Goal: Information Seeking & Learning: Learn about a topic

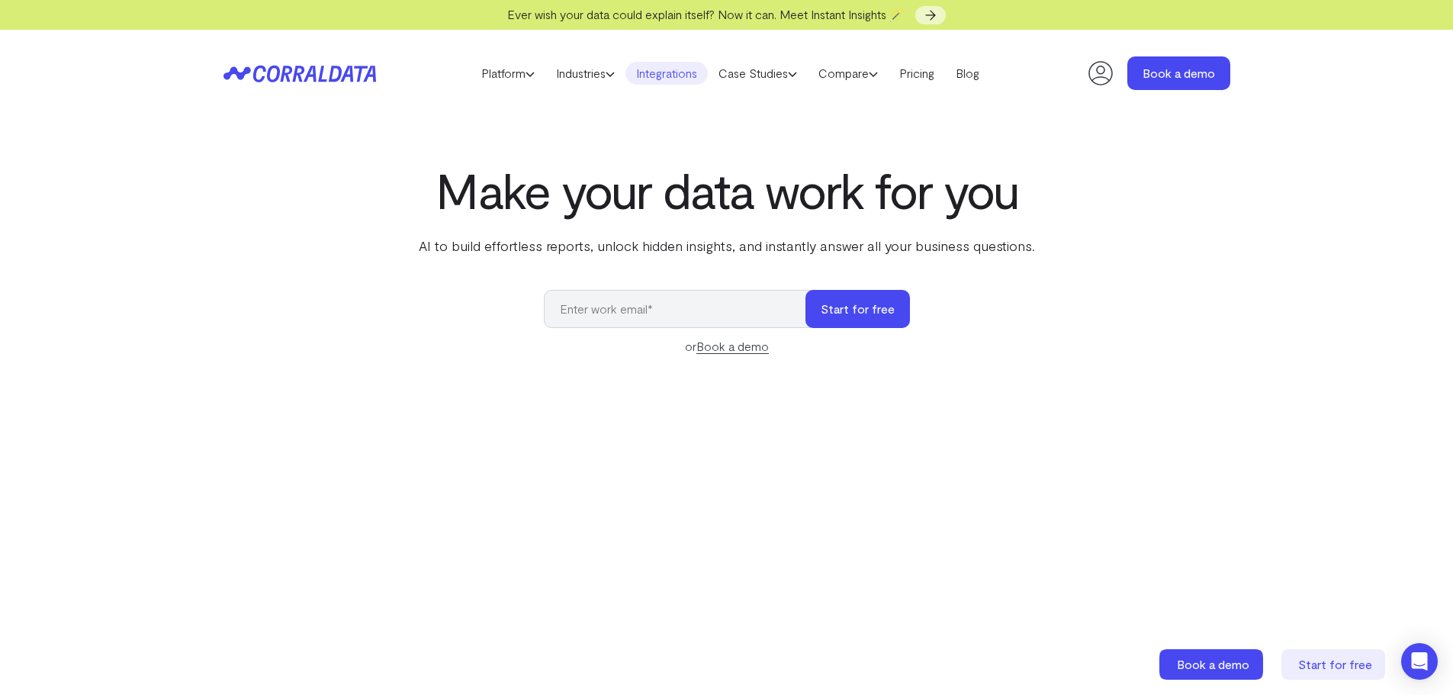
click at [673, 75] on link "Integrations" at bounding box center [667, 73] width 82 height 23
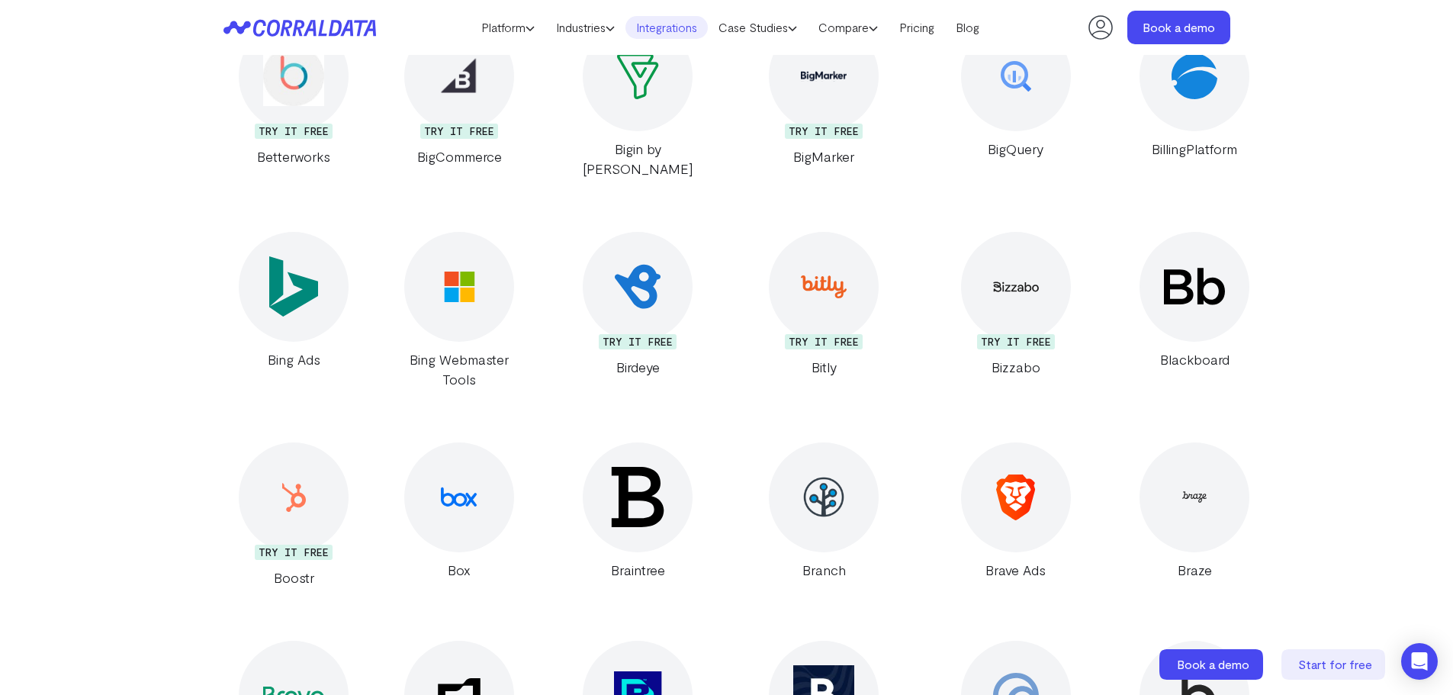
scroll to position [3783, 0]
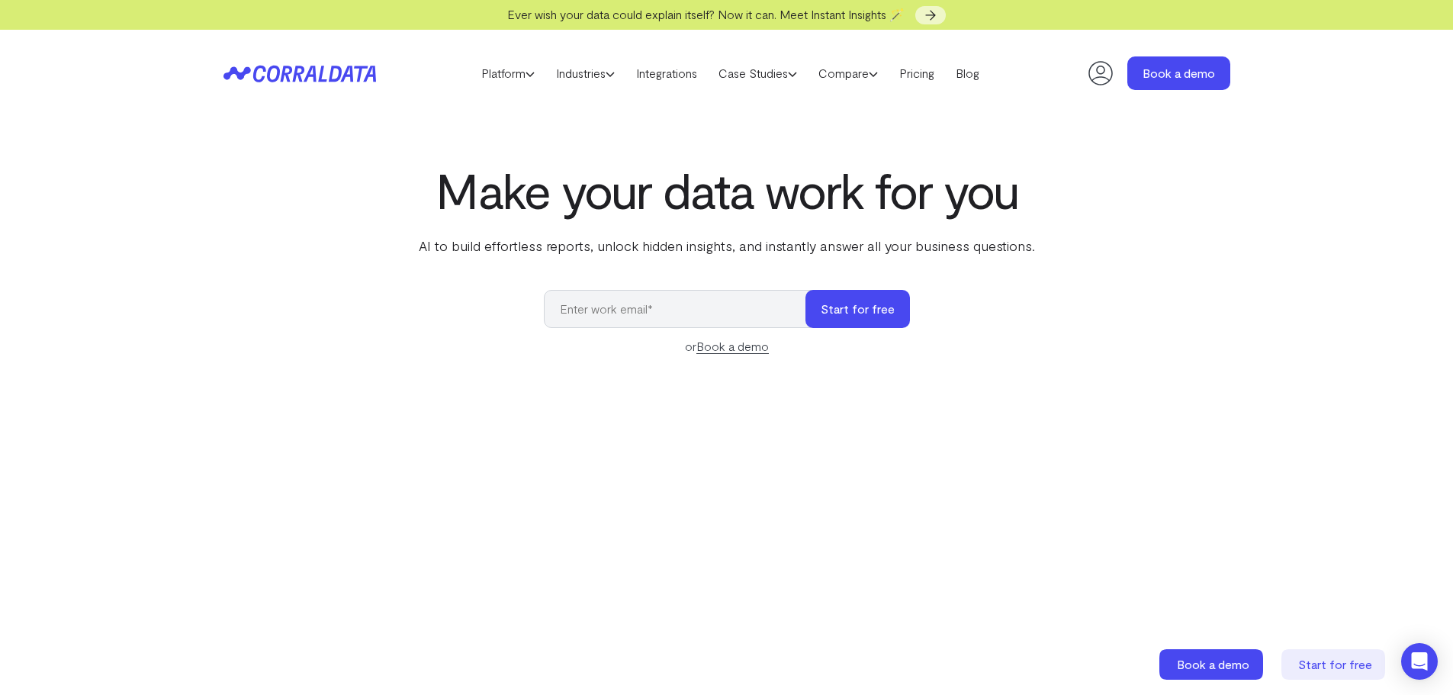
click at [359, 65] on icon at bounding box center [300, 74] width 153 height 18
click at [932, 70] on link "Pricing" at bounding box center [917, 73] width 56 height 23
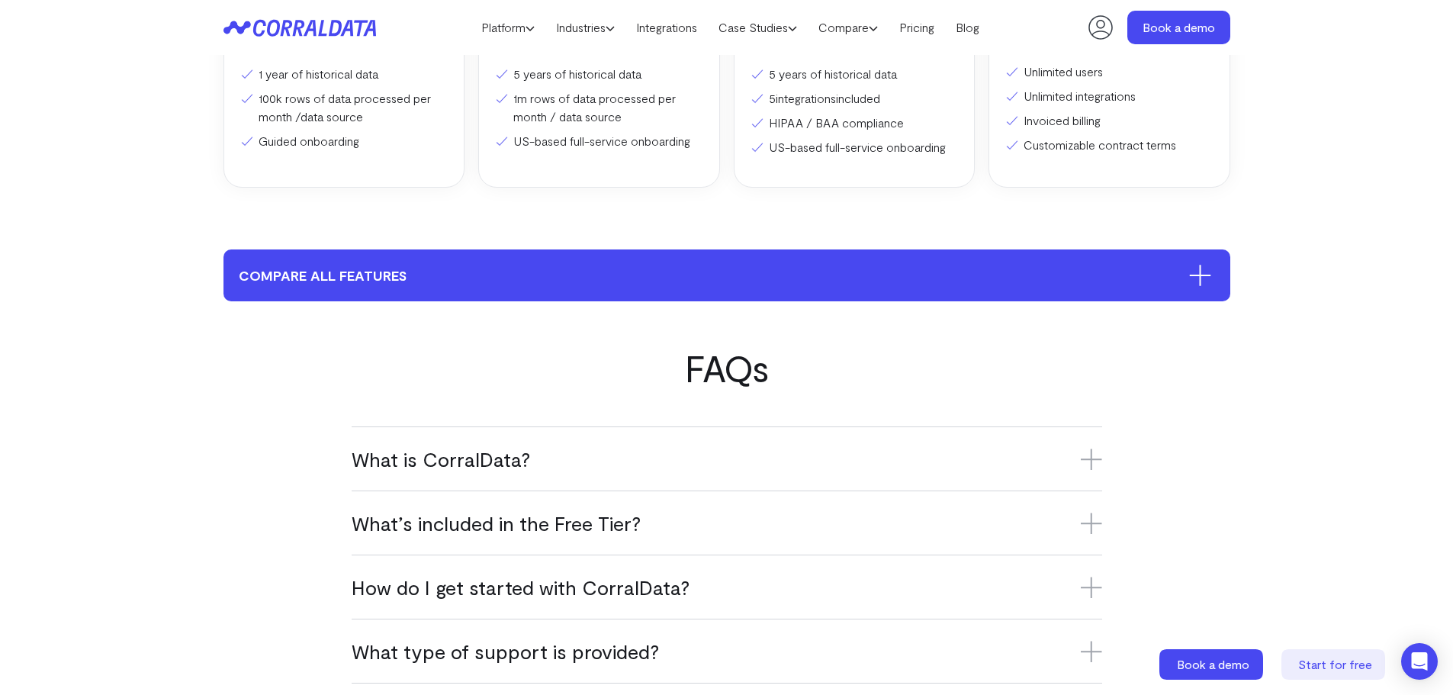
scroll to position [655, 0]
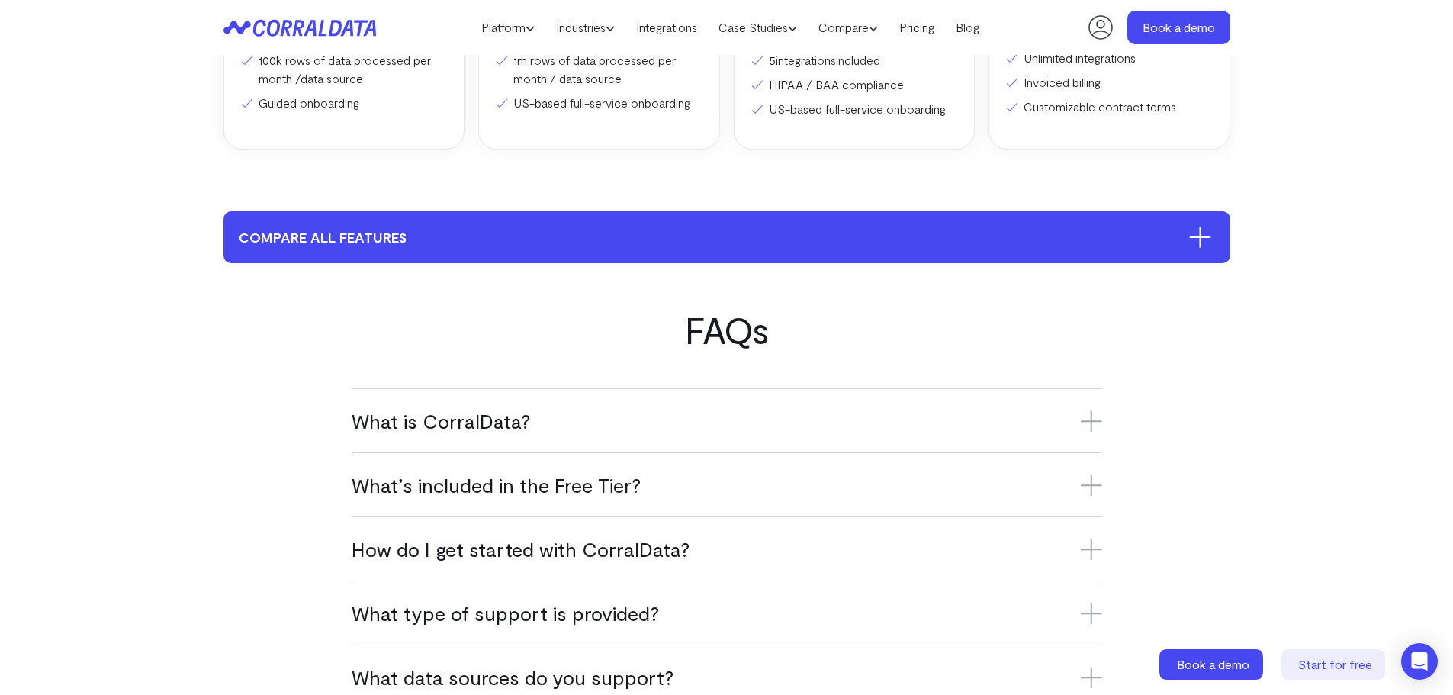
click at [1155, 253] on button "compare all features" at bounding box center [727, 237] width 1007 height 52
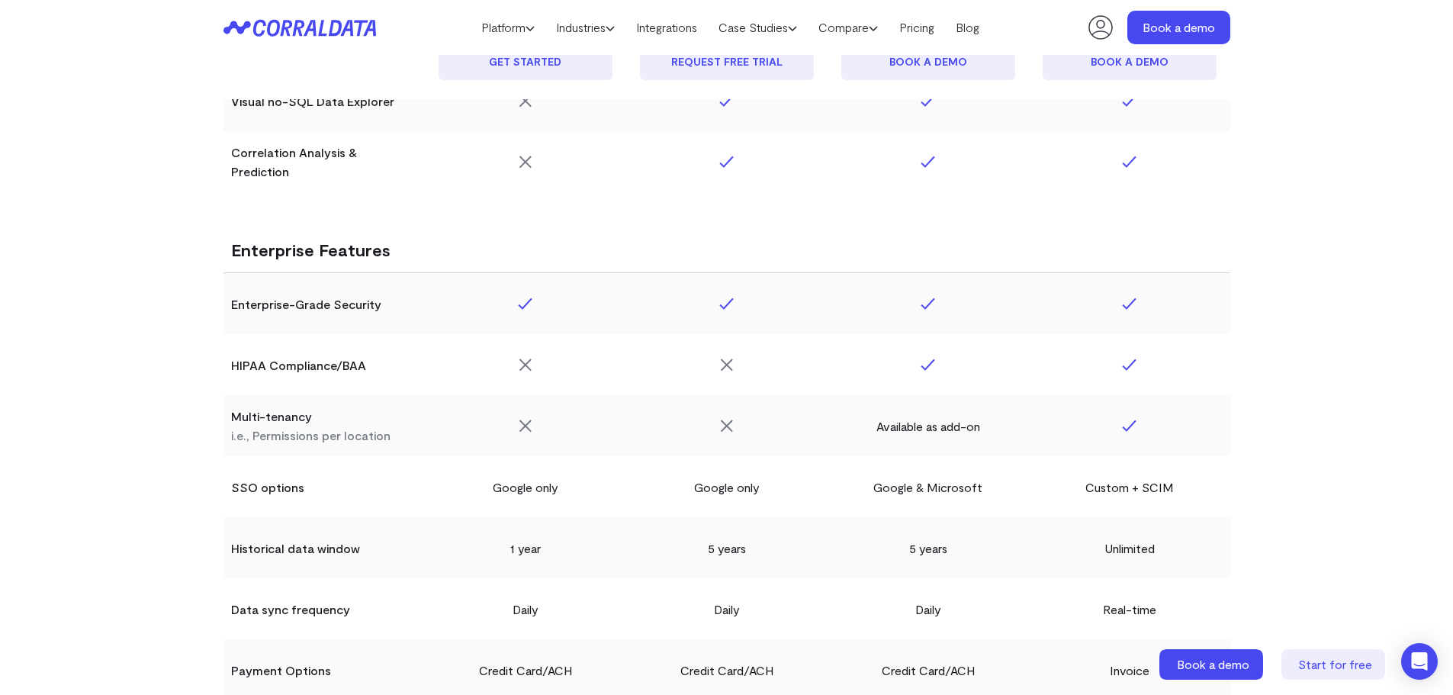
scroll to position [2486, 0]
click at [294, 27] on icon at bounding box center [300, 28] width 153 height 18
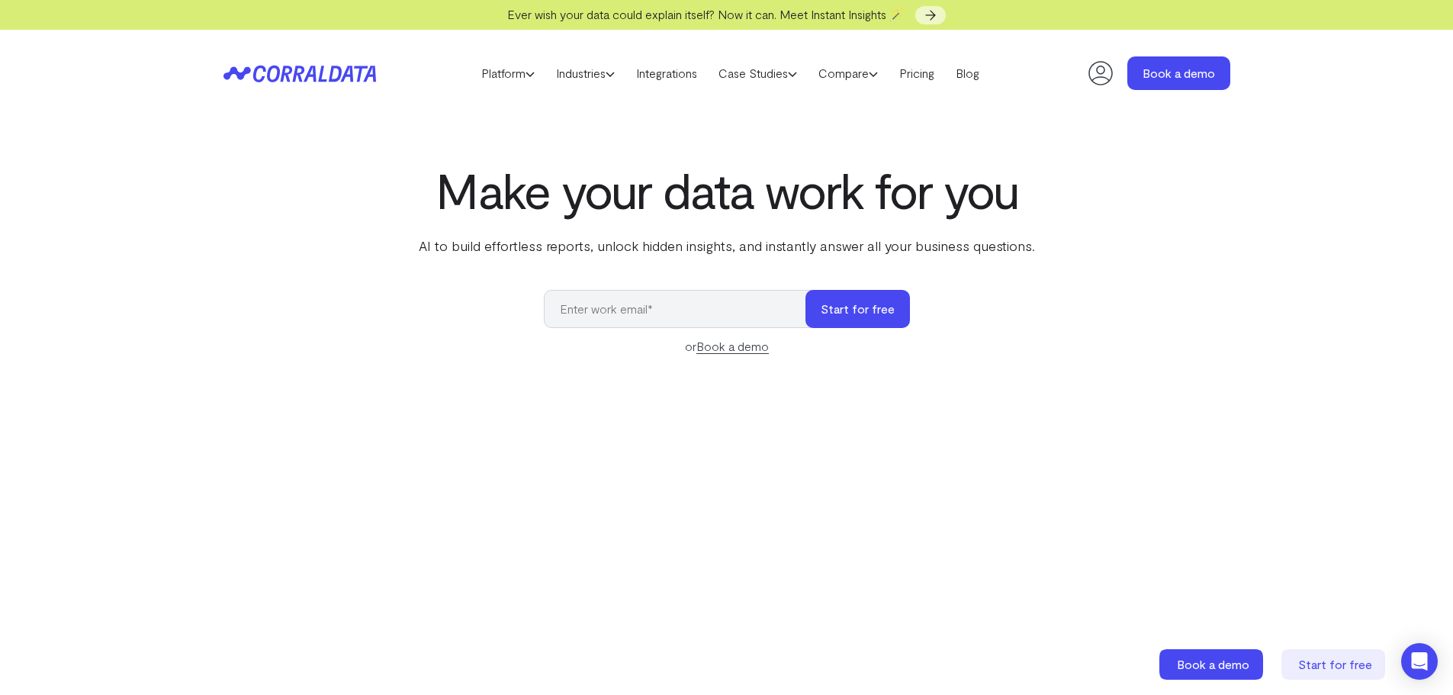
click at [200, 242] on div "Make your data work for you AI to build effortless reports, unlock hidden insig…" at bounding box center [727, 504] width 1099 height 682
